Goal: Task Accomplishment & Management: Manage account settings

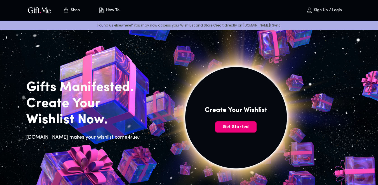
click at [234, 127] on span "Get Started" at bounding box center [235, 127] width 41 height 6
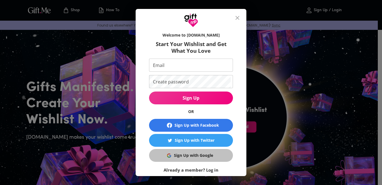
click at [205, 154] on div "Sign Up with Google" at bounding box center [193, 156] width 39 height 6
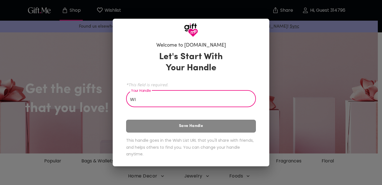
type input "W"
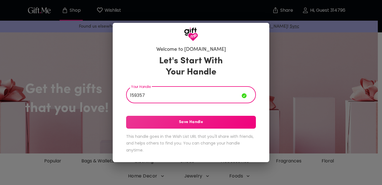
type input "159357"
click at [223, 127] on button "Save Handle" at bounding box center [191, 122] width 130 height 13
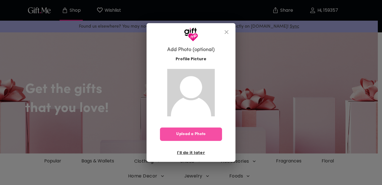
click at [203, 136] on span "Upload a Photo" at bounding box center [191, 134] width 62 height 6
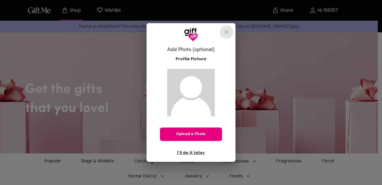
click at [227, 32] on icon "close" at bounding box center [226, 32] width 7 height 7
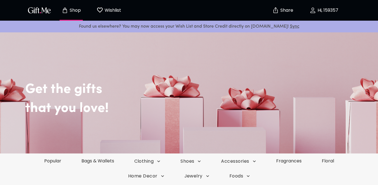
click at [284, 6] on button "Share" at bounding box center [283, 11] width 20 height 20
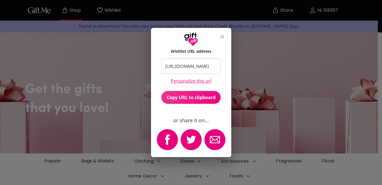
click at [221, 38] on icon "close" at bounding box center [222, 37] width 4 height 4
